Goal: Information Seeking & Learning: Learn about a topic

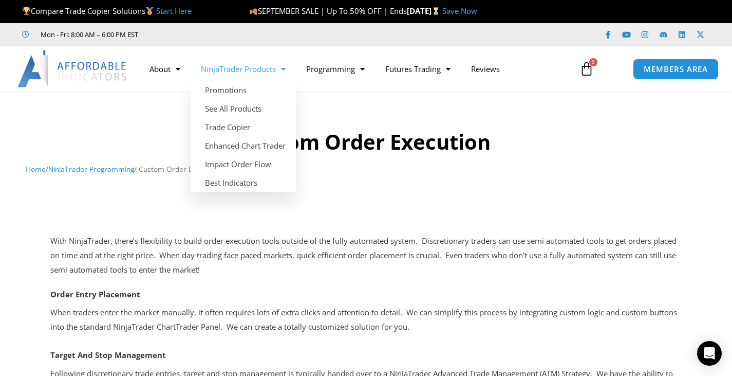
click at [247, 74] on link "NinjaTrader Products" at bounding box center [243, 69] width 105 height 24
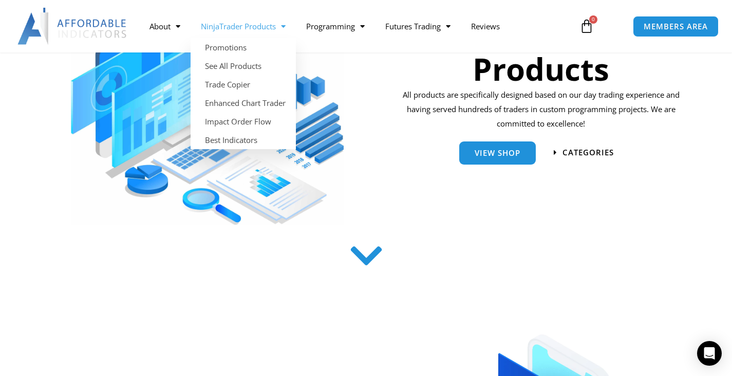
scroll to position [183, 0]
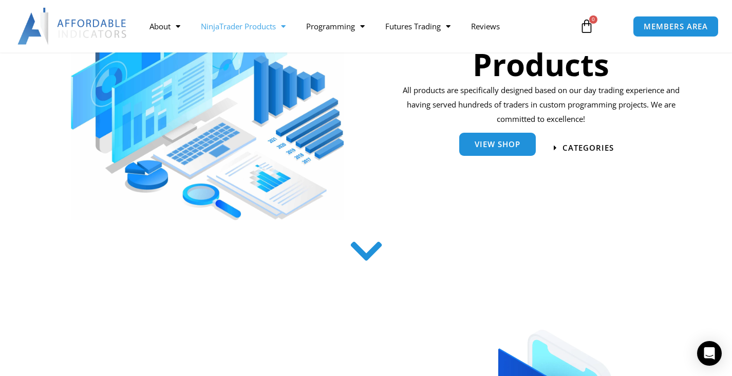
click at [475, 139] on link "View Shop" at bounding box center [497, 146] width 77 height 23
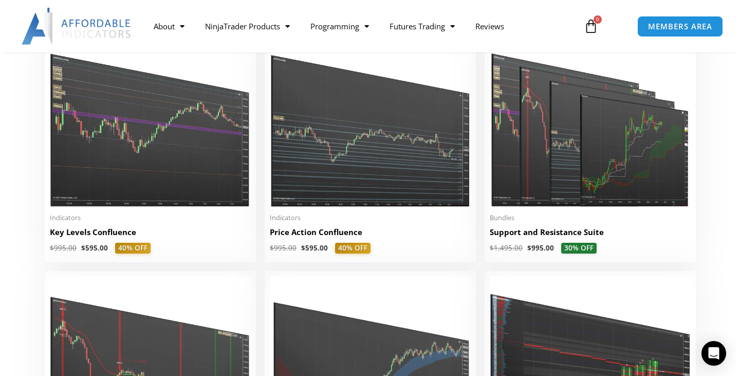
scroll to position [1456, 0]
